Goal: Transaction & Acquisition: Obtain resource

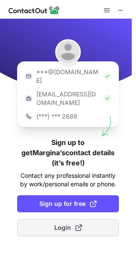
click at [57, 224] on span "Login" at bounding box center [68, 228] width 28 height 9
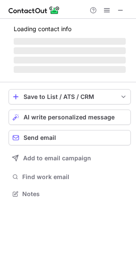
scroll to position [178, 136]
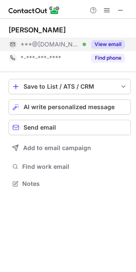
click at [103, 43] on button "View email" at bounding box center [108, 44] width 34 height 9
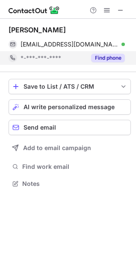
click at [99, 58] on button "Find phone" at bounding box center [108, 58] width 34 height 9
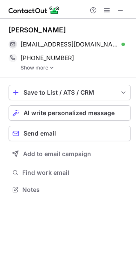
click at [49, 70] on img at bounding box center [51, 68] width 5 height 6
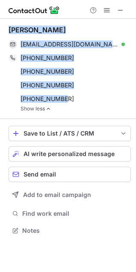
drag, startPoint x: 67, startPoint y: 98, endPoint x: 9, endPoint y: 27, distance: 91.6
click at [9, 27] on div "Margina Arguello loynazu@yahoo.com Verified Send email Copy +18133990973 Copy +…" at bounding box center [70, 69] width 122 height 86
copy div "Margina Arguello loynazu@yahoo.com Verified Send email Copy +18133990973 Copy +…"
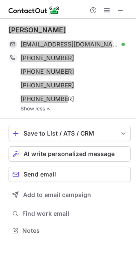
scroll to position [233, 136]
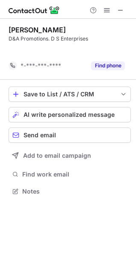
scroll to position [172, 136]
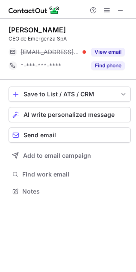
scroll to position [186, 136]
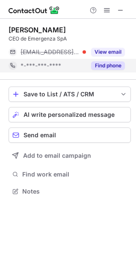
click at [103, 65] on button "Find phone" at bounding box center [108, 65] width 34 height 9
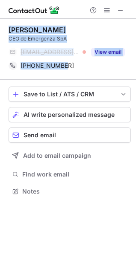
drag, startPoint x: 80, startPoint y: 66, endPoint x: 0, endPoint y: 23, distance: 91.3
click at [0, 23] on div "[PERSON_NAME] CEO de Emergenza SpA [EMAIL_ADDRESS][DOMAIN_NAME] View email [PHO…" at bounding box center [68, 112] width 136 height 186
copy div "[PERSON_NAME] CEO de Emergenza SpA [EMAIL_ADDRESS][DOMAIN_NAME] View email [PHO…"
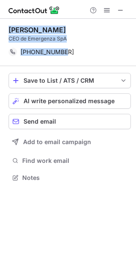
scroll to position [172, 136]
